Goal: Go to known website: Go to known website

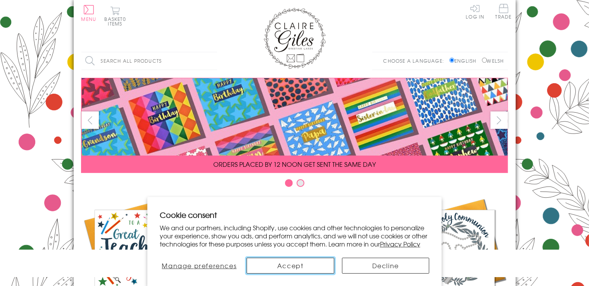
click at [302, 267] on button "Accept" at bounding box center [291, 266] width 88 height 16
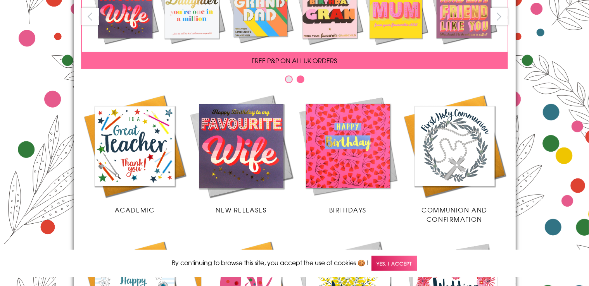
scroll to position [123, 0]
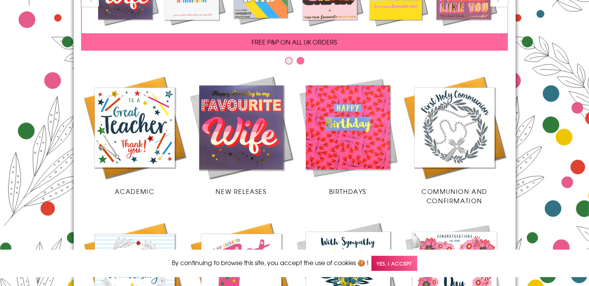
click at [370, 134] on img at bounding box center [348, 127] width 107 height 107
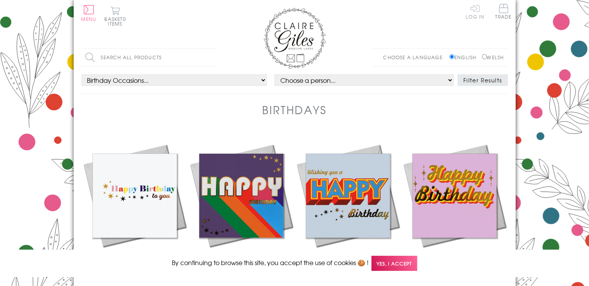
click at [477, 15] on link "Log In" at bounding box center [475, 11] width 19 height 15
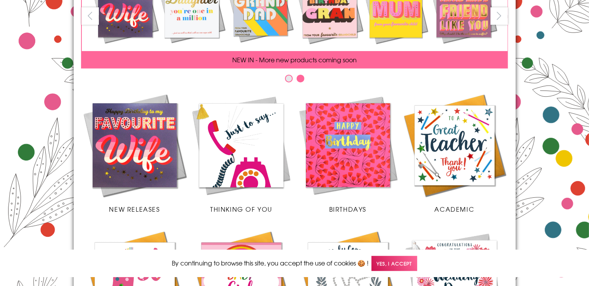
scroll to position [102, 0]
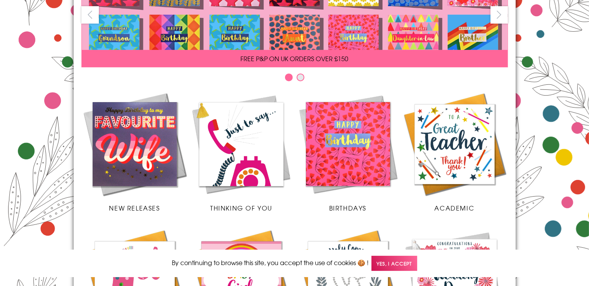
click at [364, 147] on img at bounding box center [348, 144] width 107 height 107
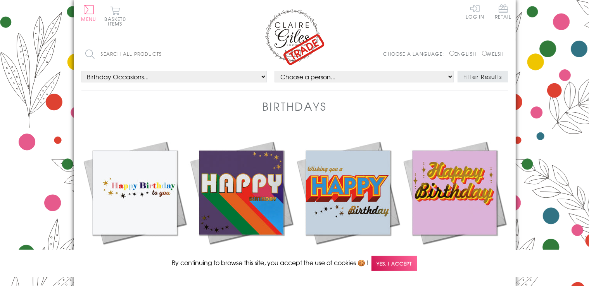
click at [404, 269] on span "Yes, I accept" at bounding box center [394, 263] width 46 height 15
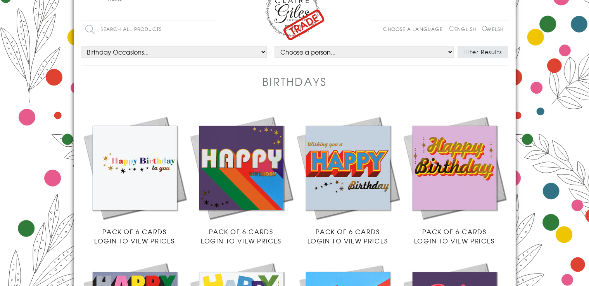
scroll to position [41, 0]
